Goal: Navigation & Orientation: Find specific page/section

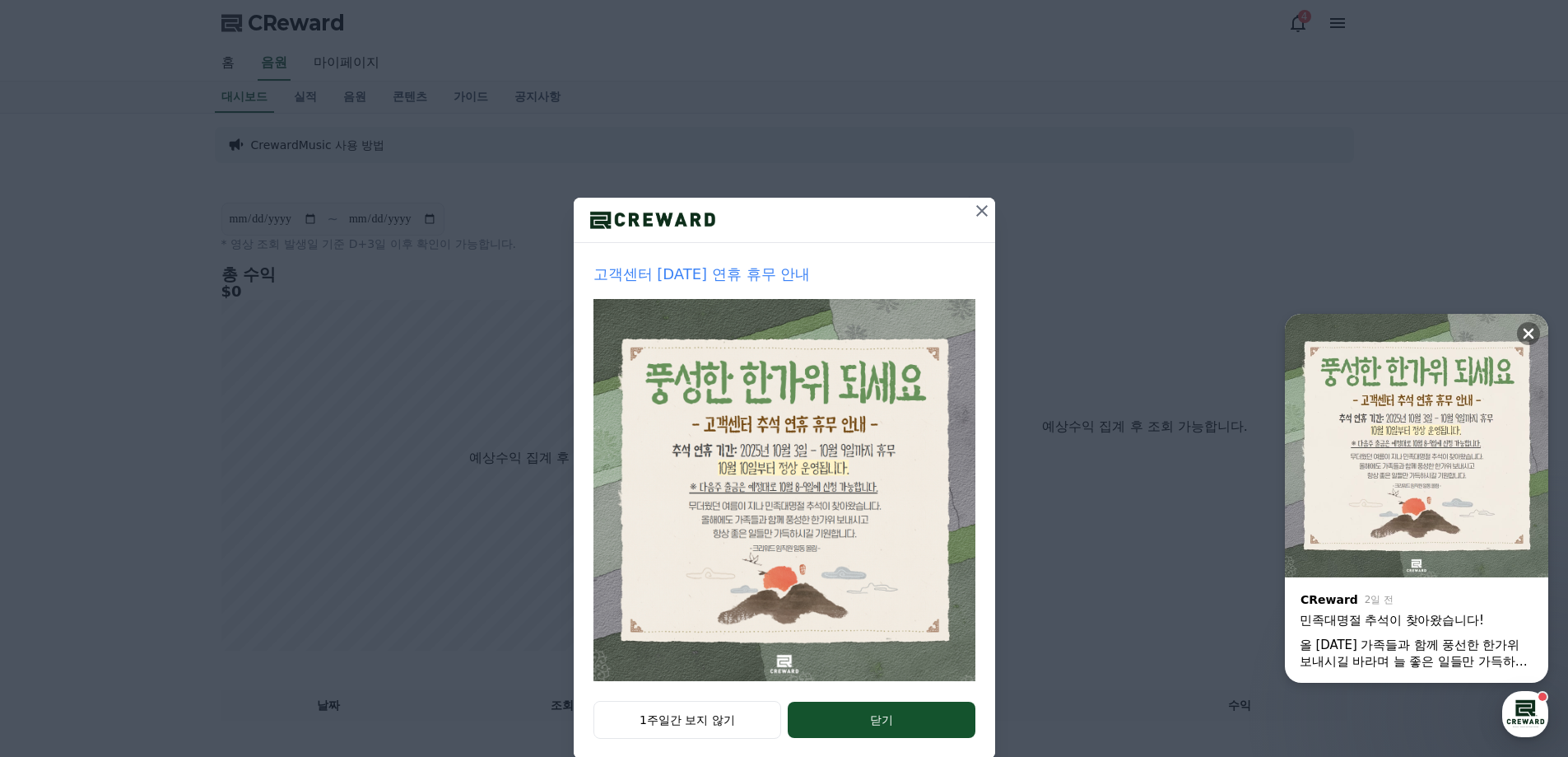
click at [980, 214] on icon at bounding box center [982, 211] width 11 height 11
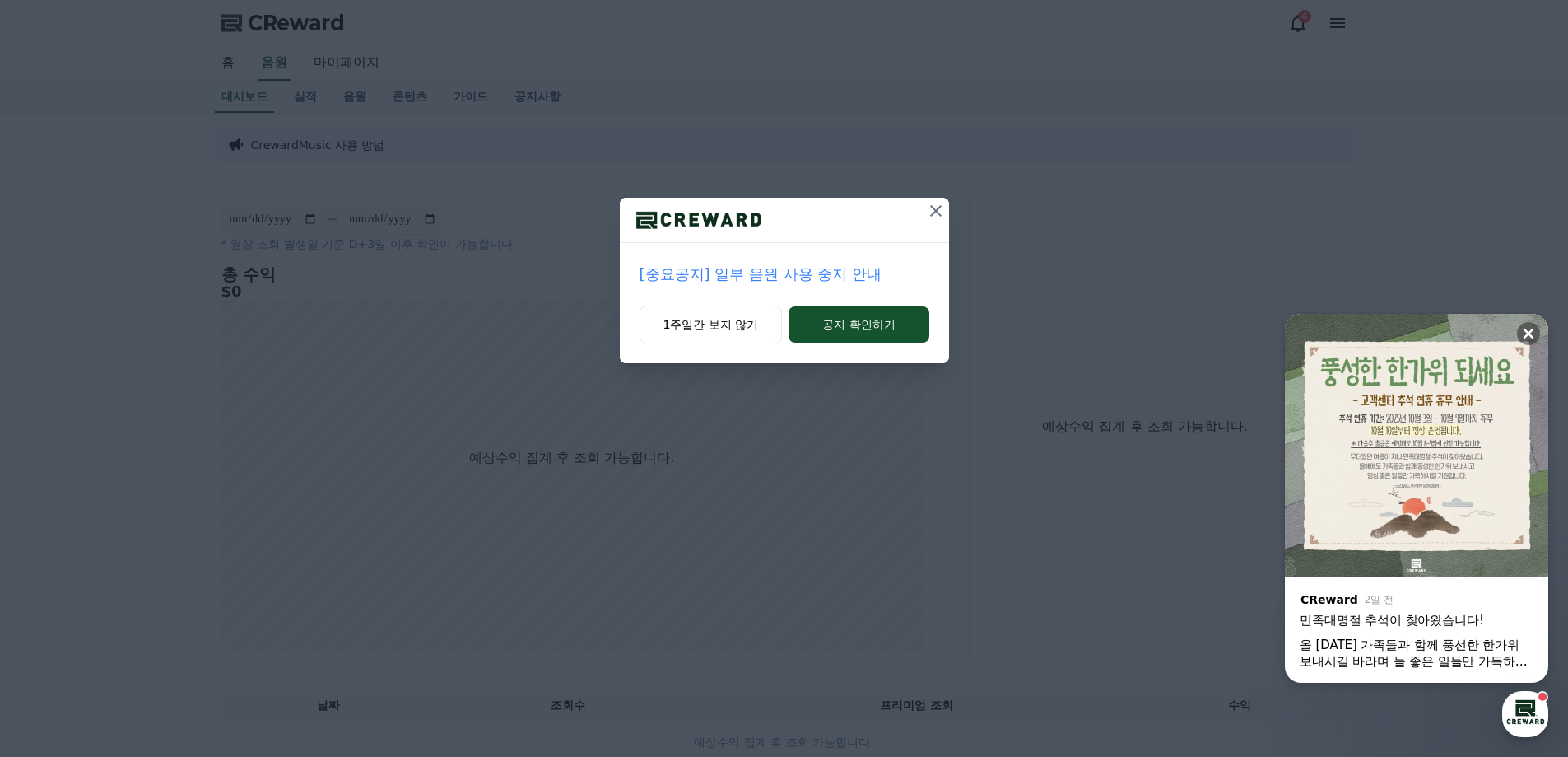
click at [941, 215] on icon at bounding box center [936, 210] width 20 height 20
click at [933, 216] on icon at bounding box center [936, 210] width 20 height 20
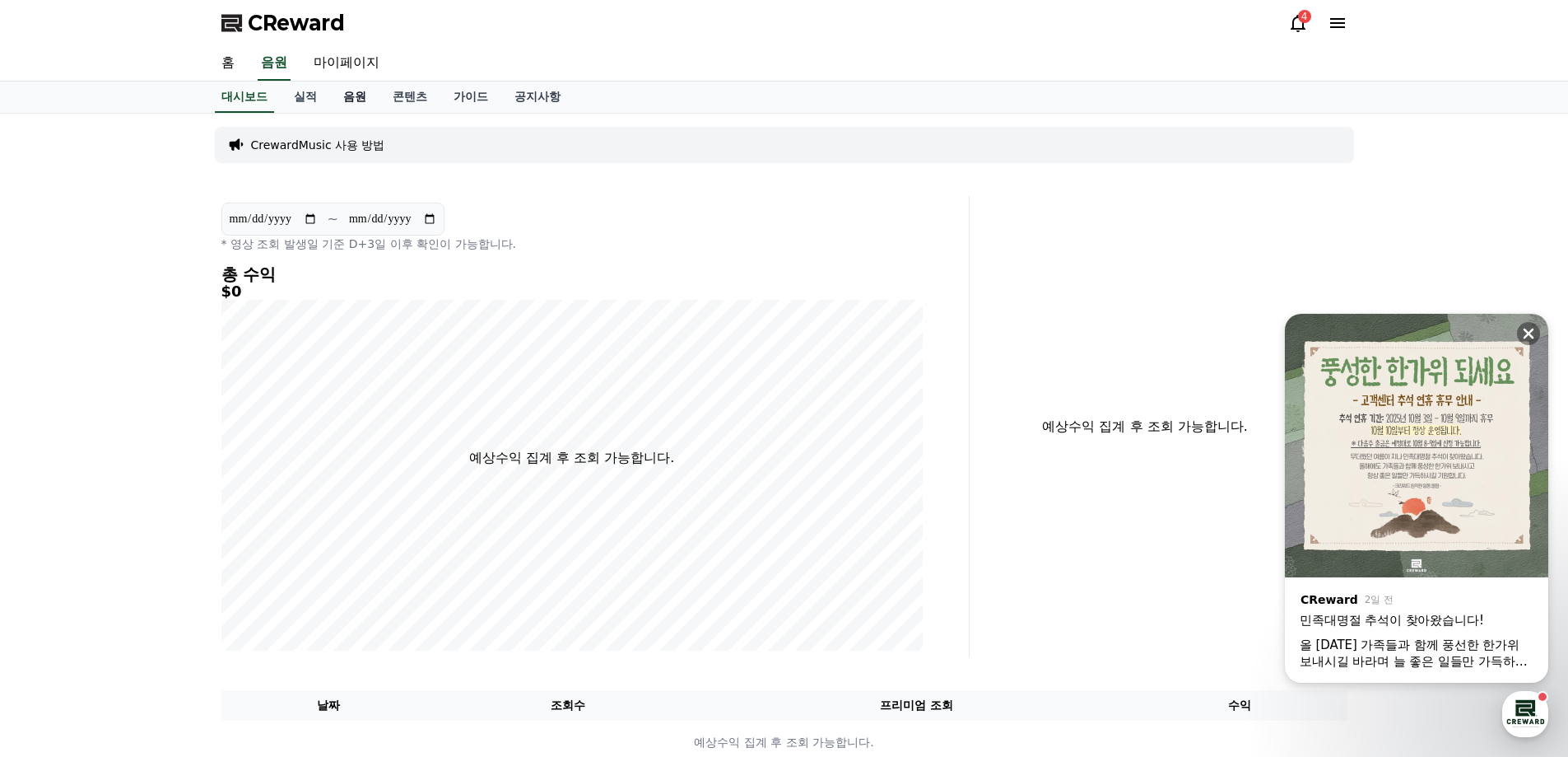
click at [360, 102] on link "음원" at bounding box center [355, 97] width 49 height 31
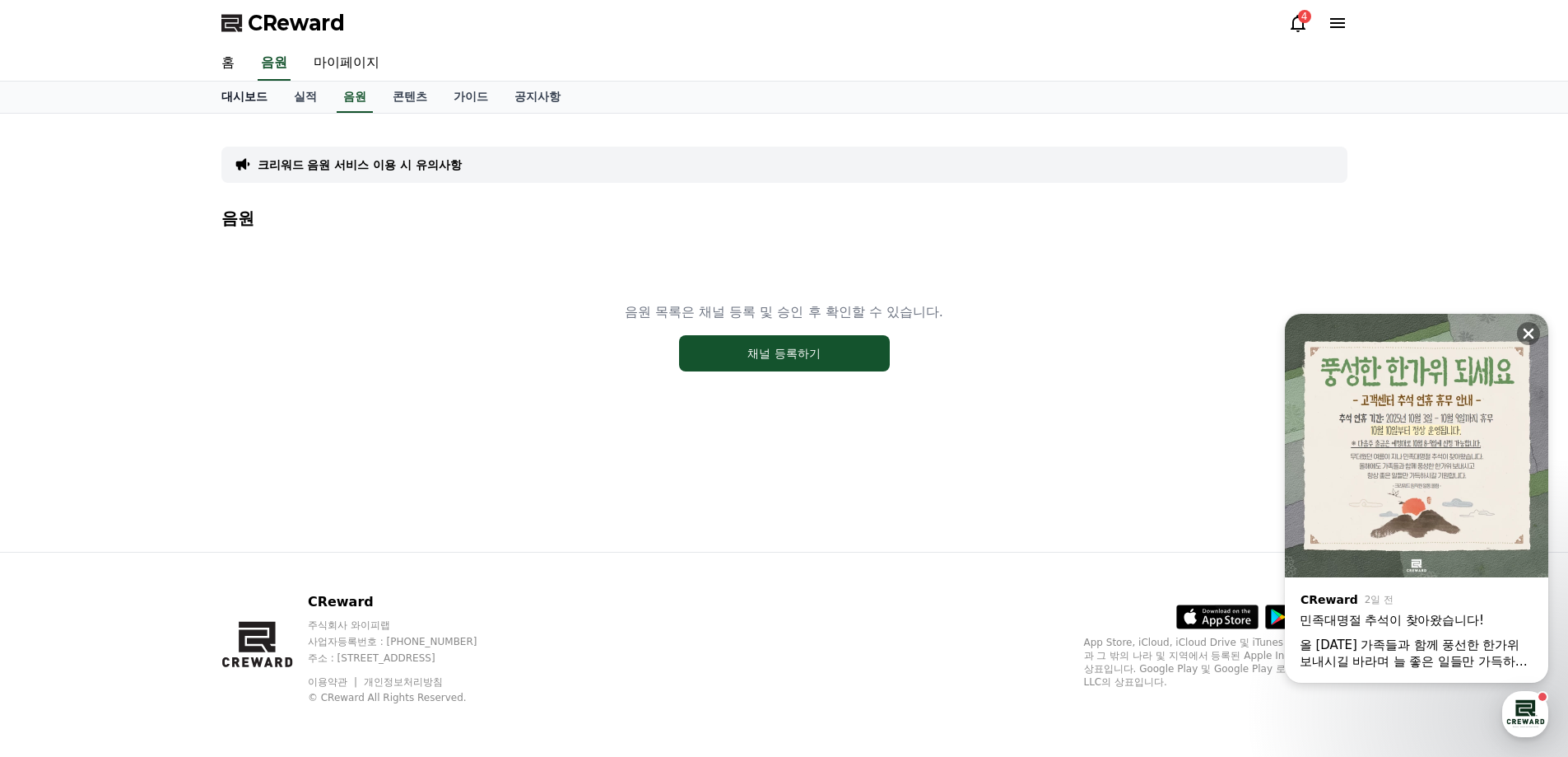
click at [246, 96] on link "대시보드" at bounding box center [244, 97] width 72 height 31
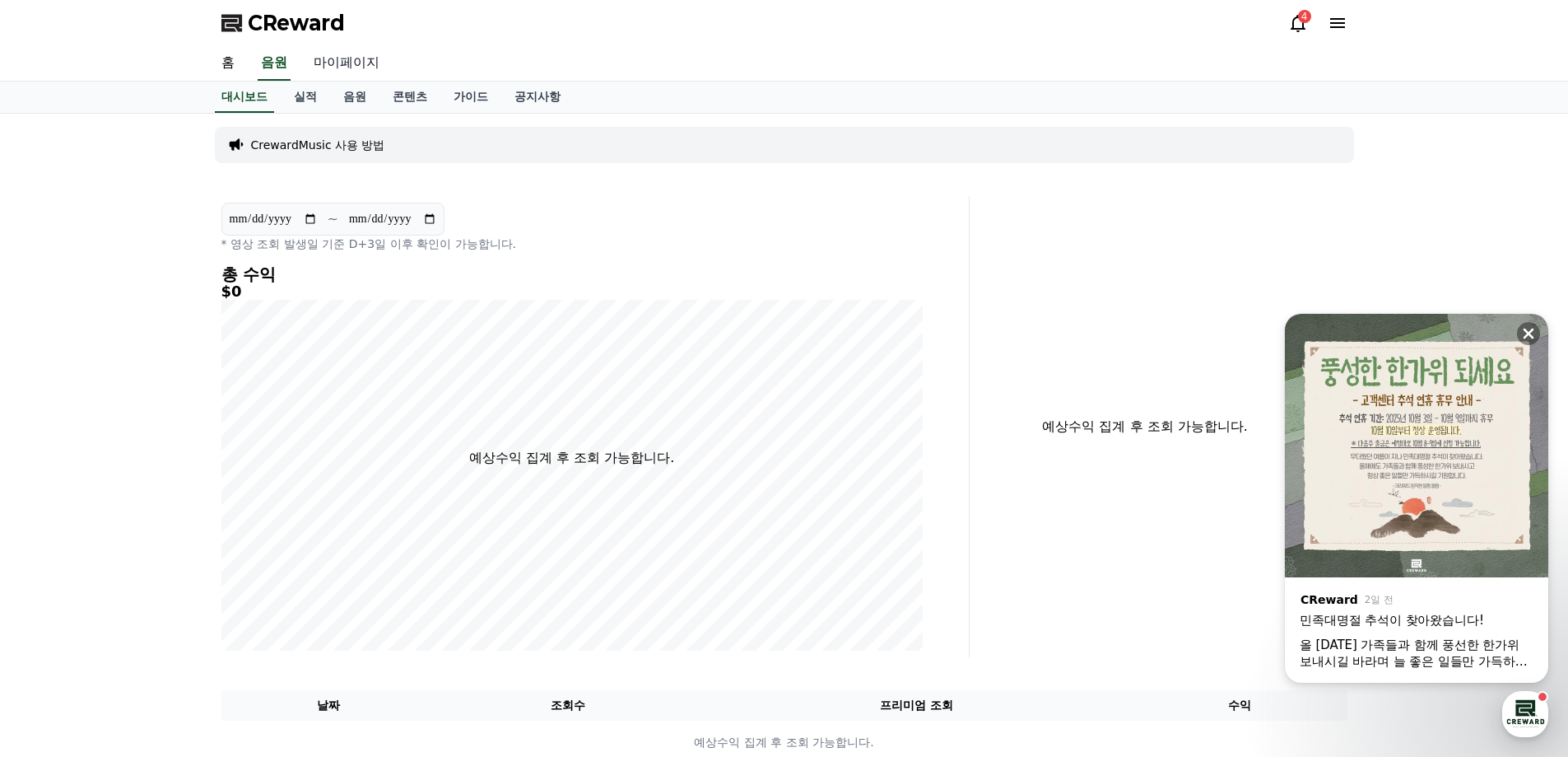
click at [339, 69] on link "마이페이지" at bounding box center [346, 63] width 92 height 35
select select "**********"
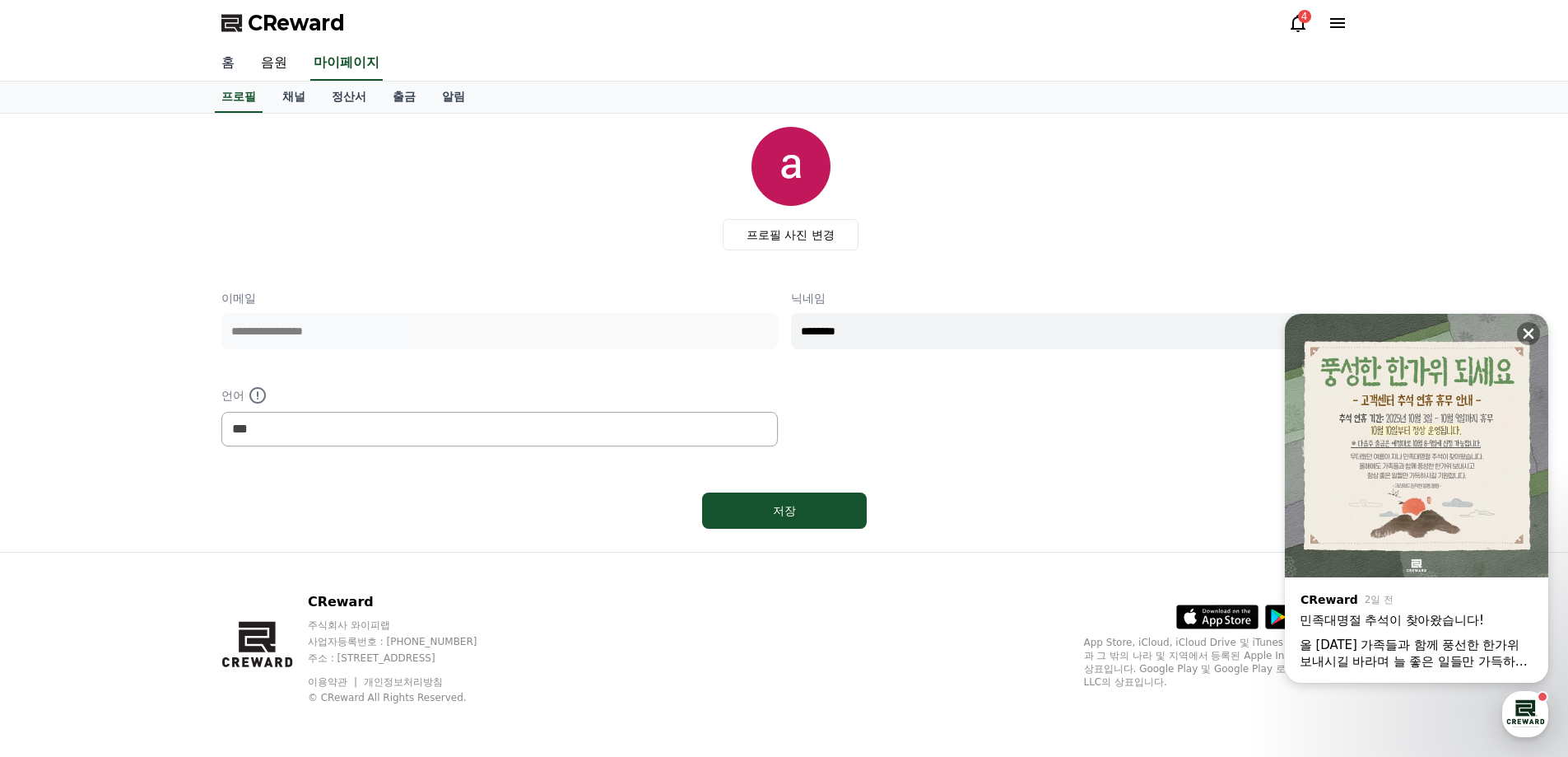
click at [243, 75] on link "홈" at bounding box center [228, 63] width 40 height 35
